Goal: Find contact information: Find contact information

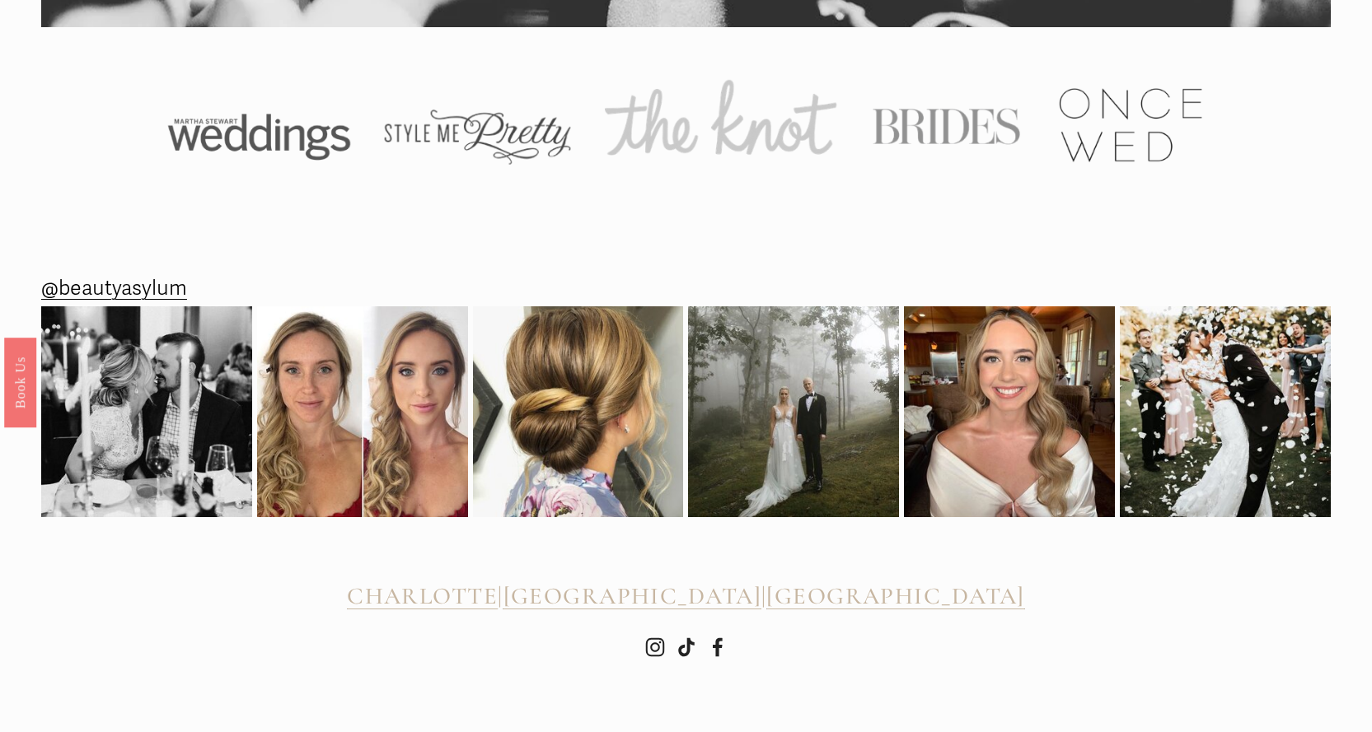
scroll to position [5395, 0]
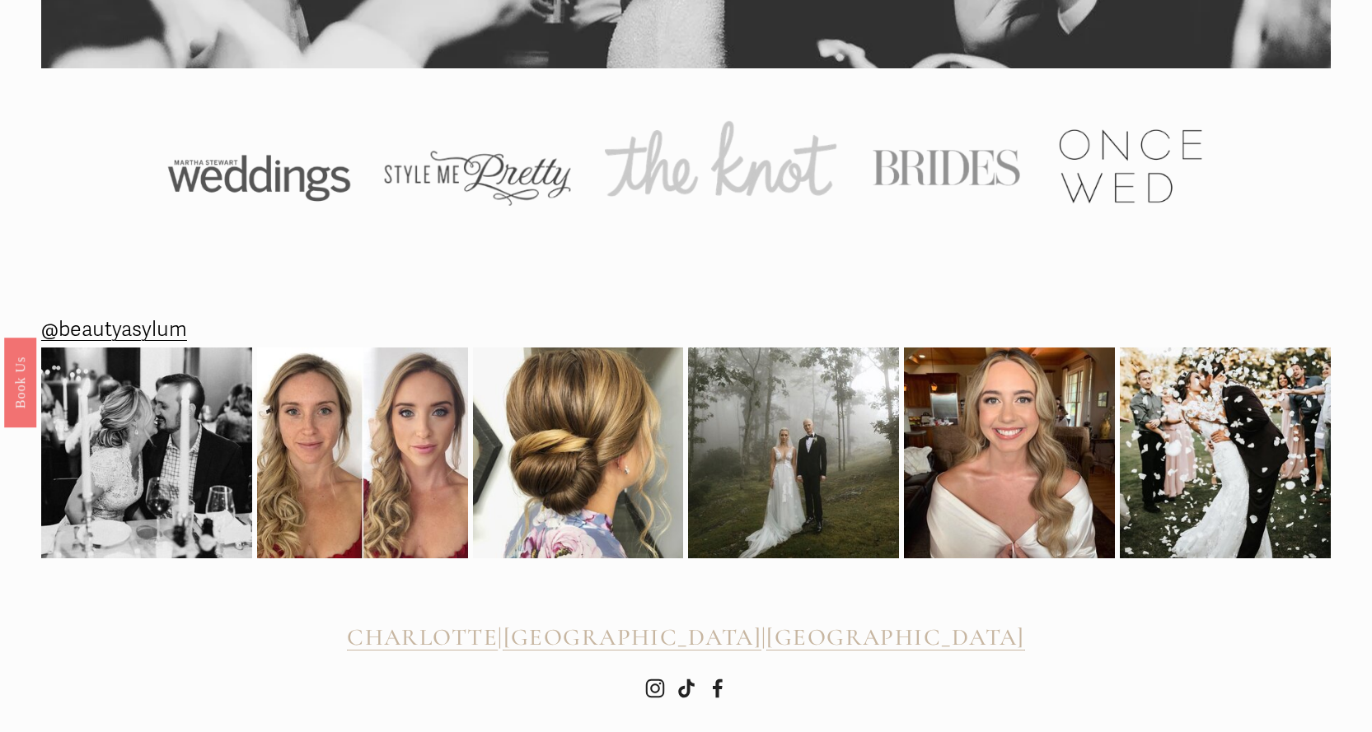
click at [662, 652] on span "[GEOGRAPHIC_DATA]" at bounding box center [632, 637] width 258 height 29
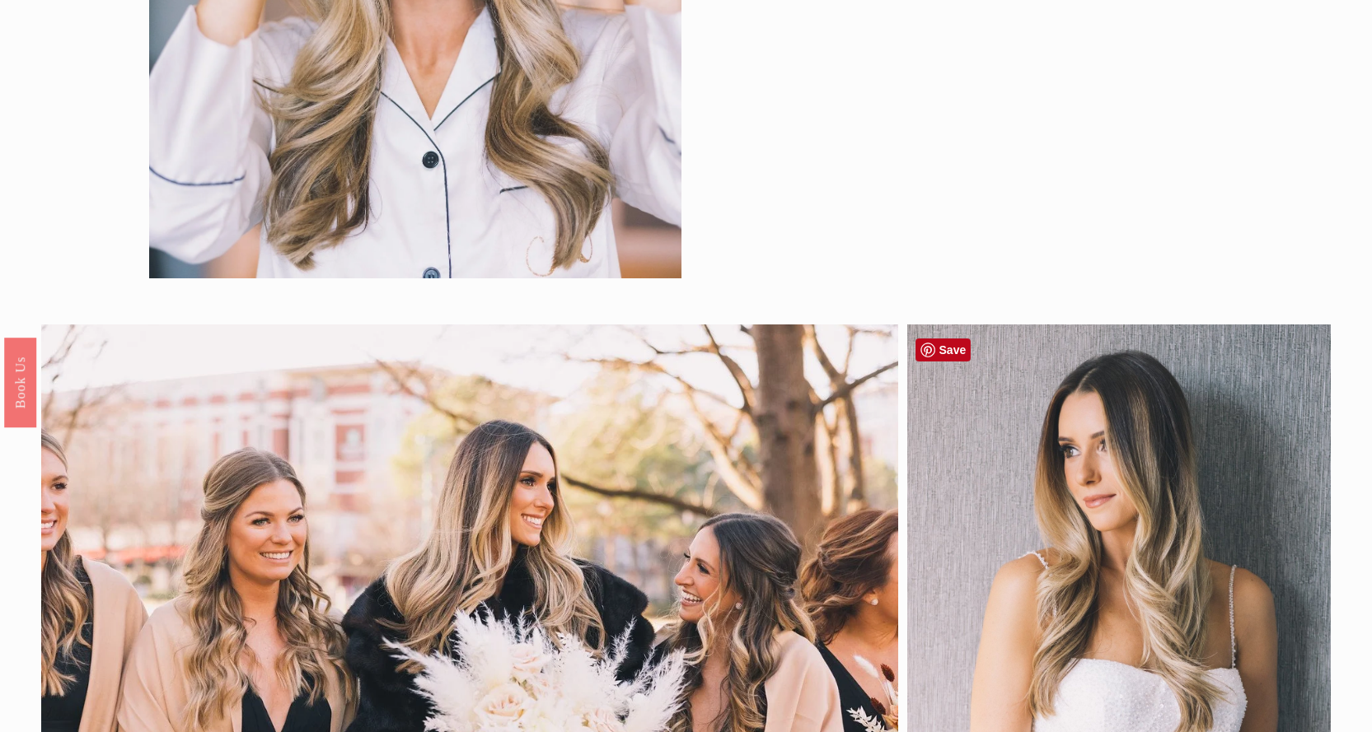
scroll to position [0, 0]
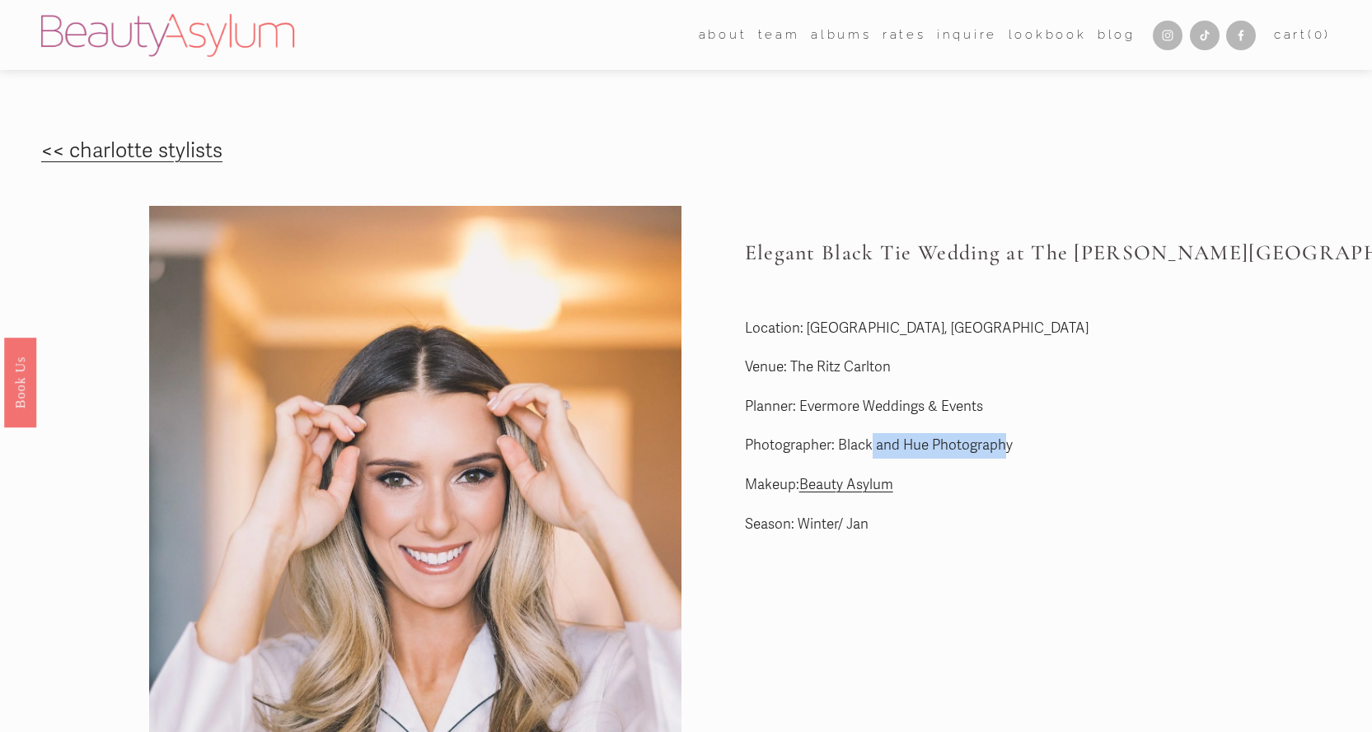
drag, startPoint x: 1004, startPoint y: 449, endPoint x: 870, endPoint y: 448, distance: 134.3
click at [870, 448] on p "Photographer: Black and Hue Photography" at bounding box center [1011, 446] width 532 height 26
click at [1041, 483] on p "Makeup: Beauty Asylum" at bounding box center [1011, 486] width 532 height 26
drag, startPoint x: 1021, startPoint y: 444, endPoint x: 837, endPoint y: 449, distance: 183.8
click at [837, 449] on p "Photographer: Black and Hue Photography" at bounding box center [1011, 446] width 532 height 26
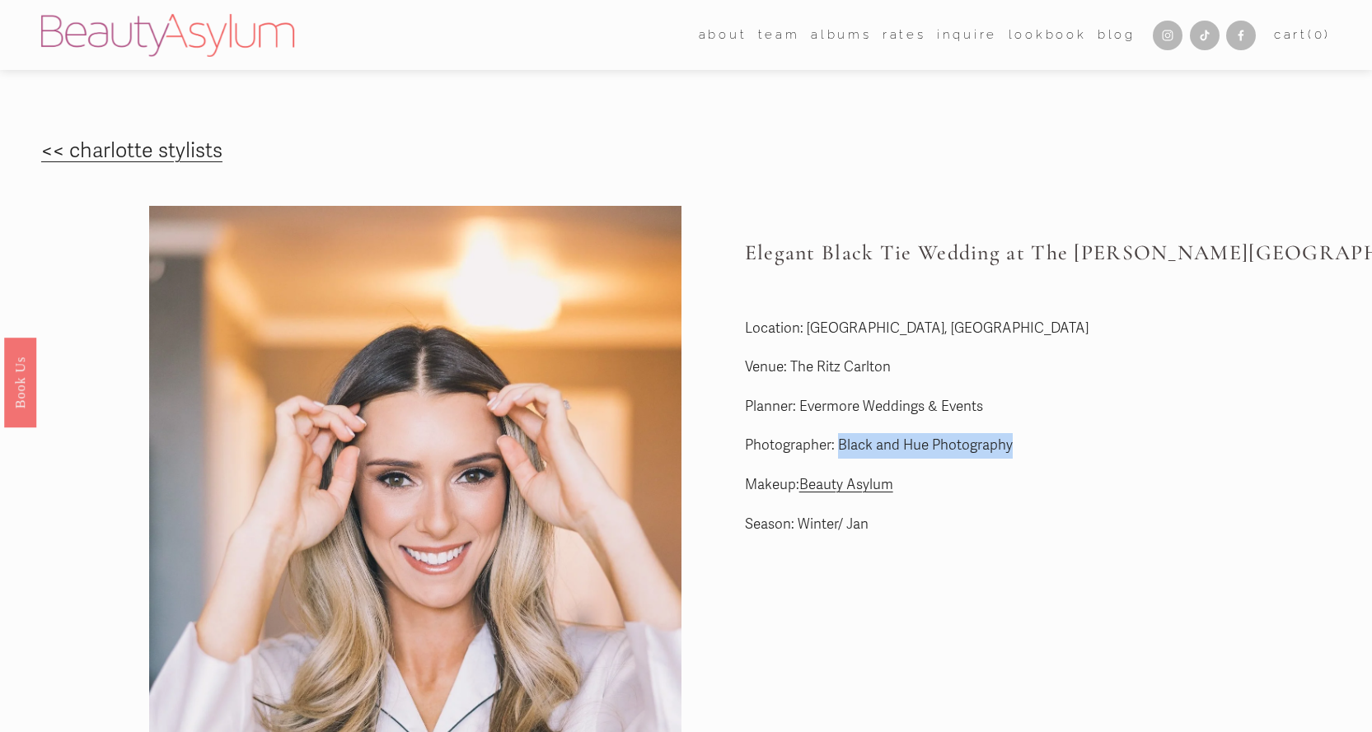
copy p "Black and Hue Photography"
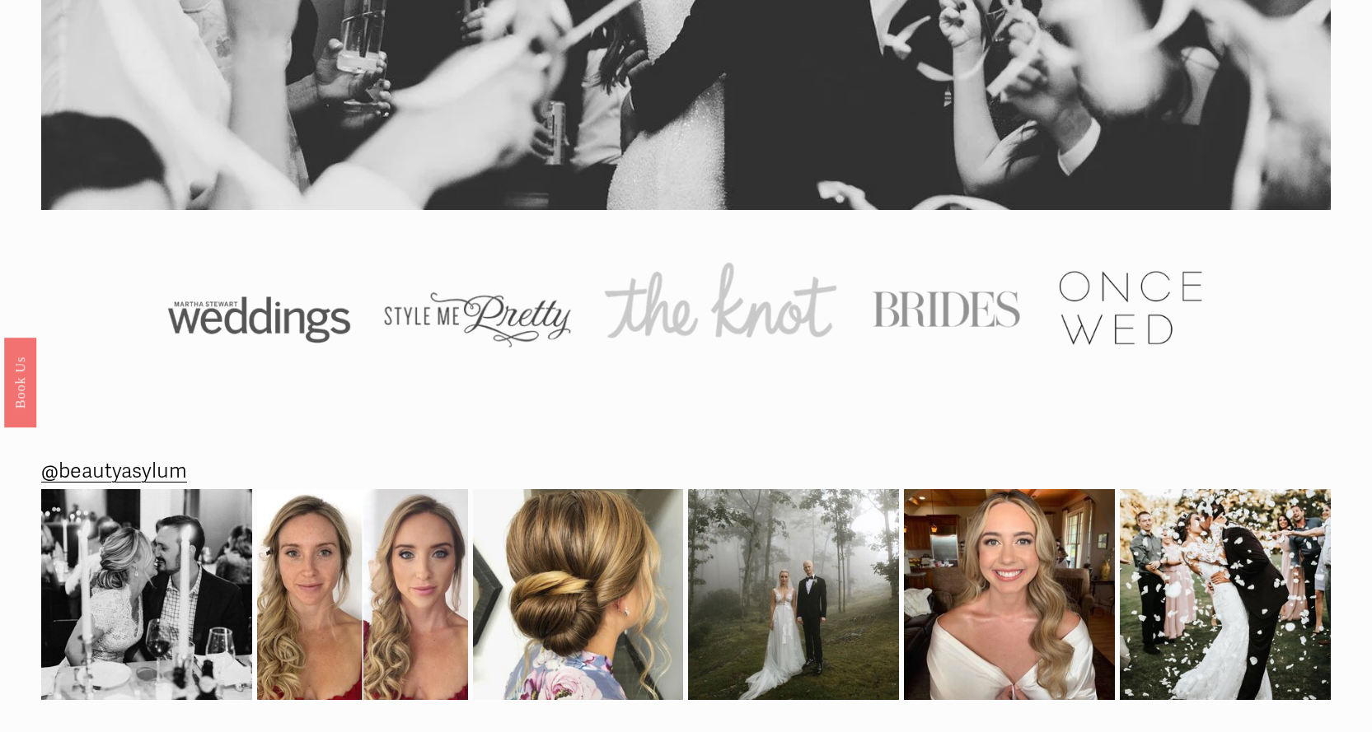
scroll to position [5437, 0]
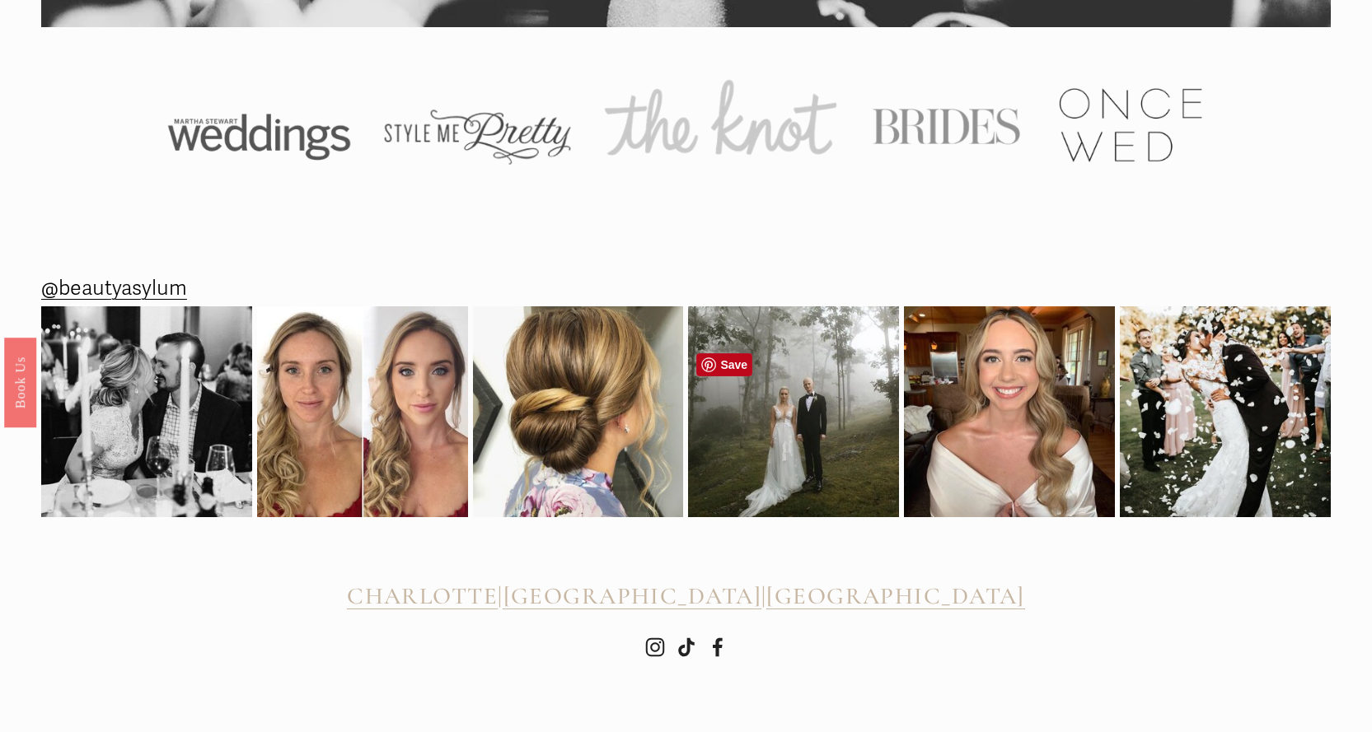
click at [775, 501] on img at bounding box center [793, 411] width 211 height 211
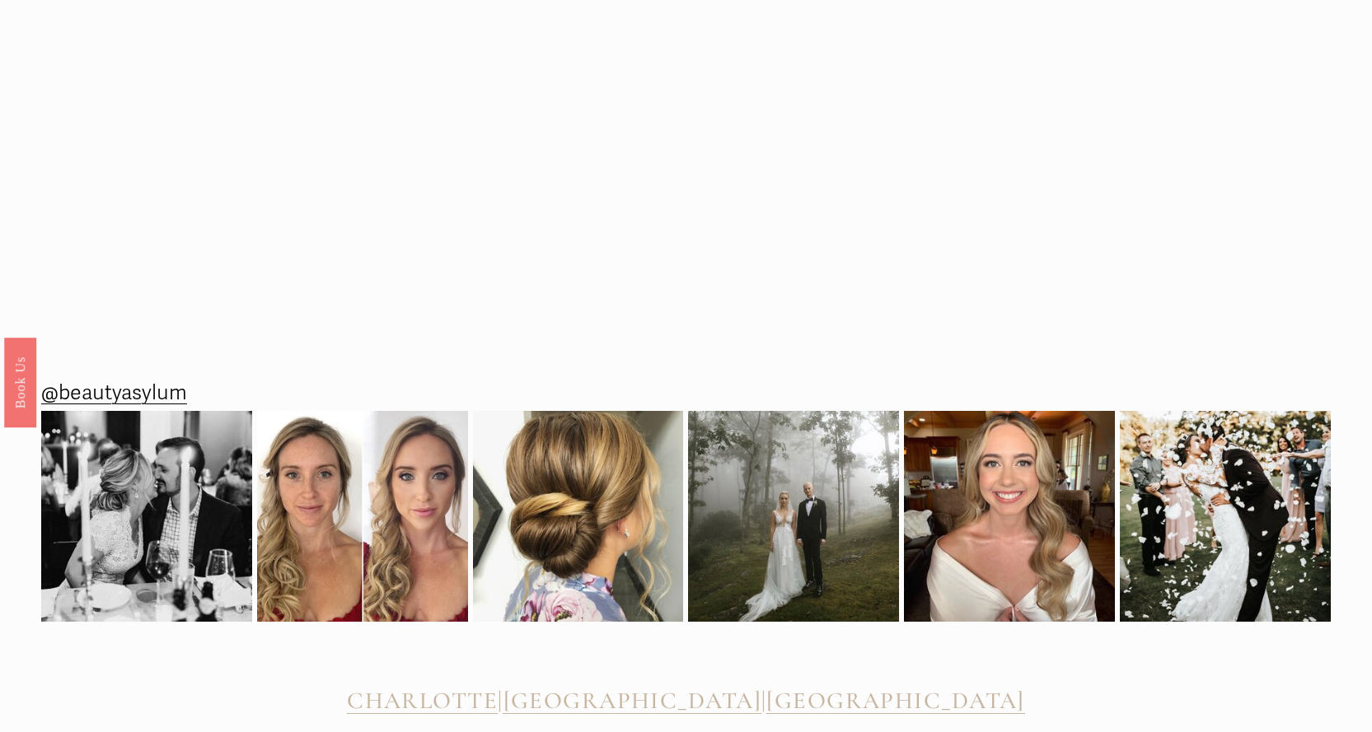
scroll to position [3006, 0]
